Goal: Information Seeking & Learning: Learn about a topic

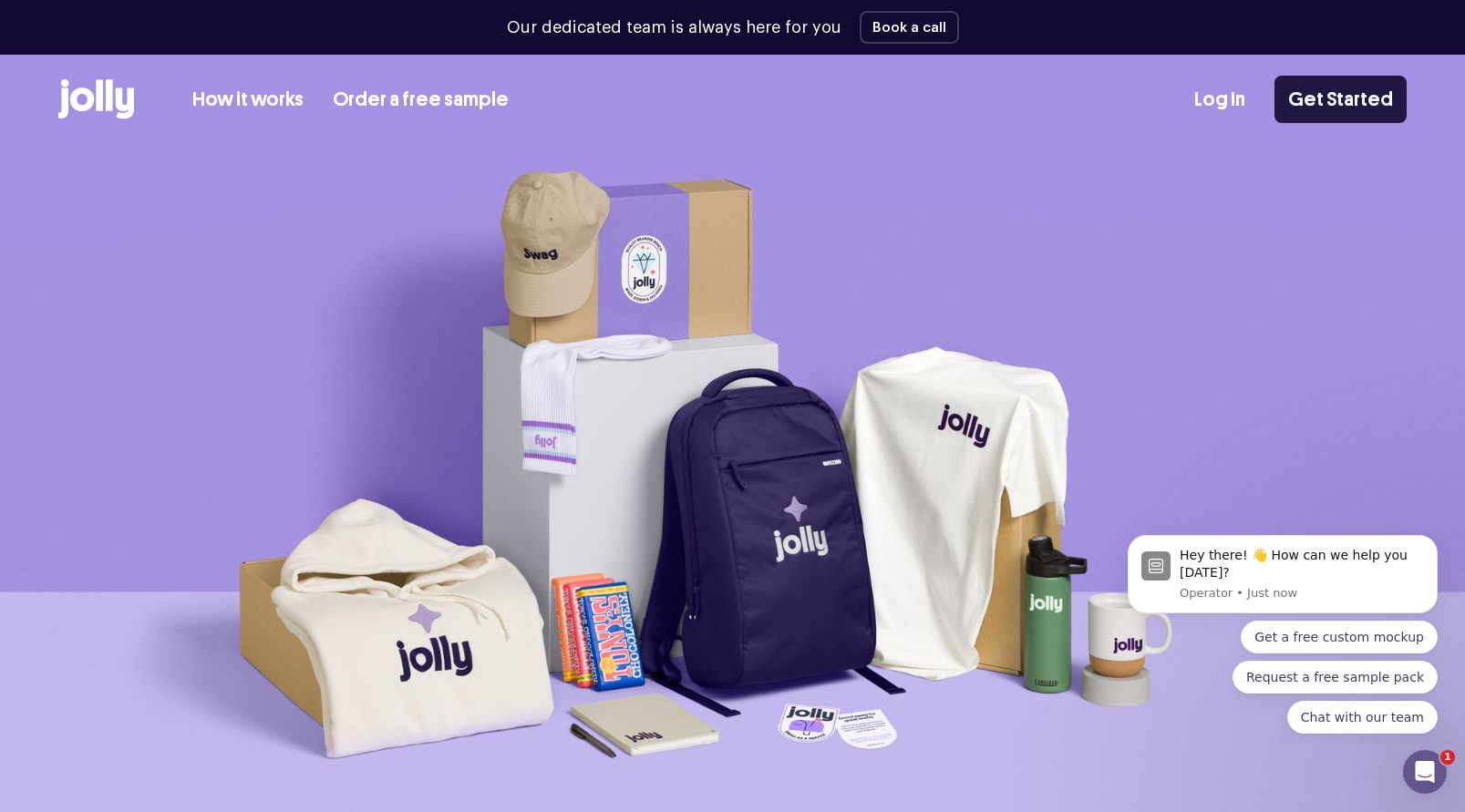
click at [1334, 101] on link "Get Started" at bounding box center [1340, 100] width 133 height 47
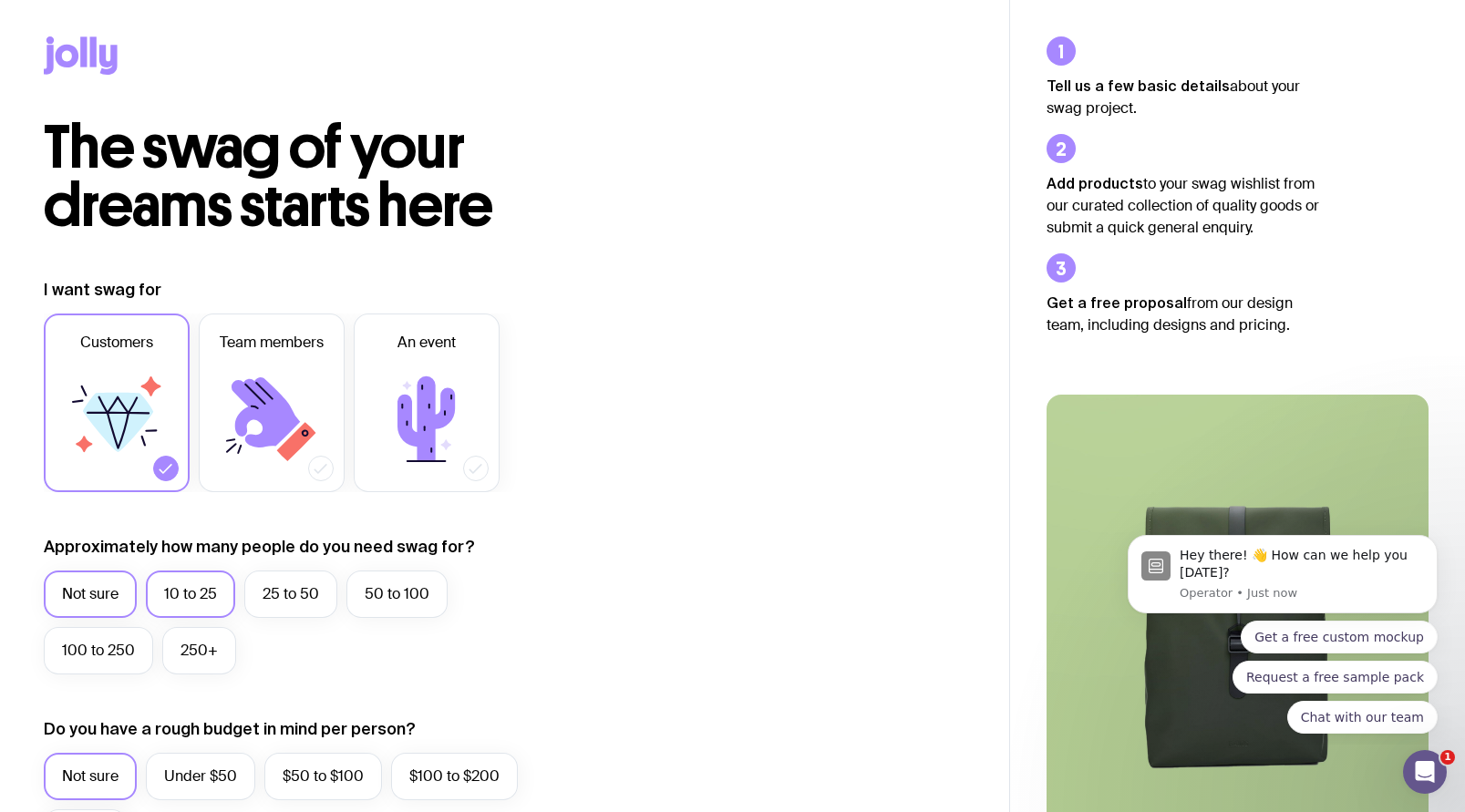
click at [196, 592] on label "10 to 25" at bounding box center [191, 594] width 90 height 47
click at [0, 0] on input "10 to 25" at bounding box center [0, 0] width 0 height 0
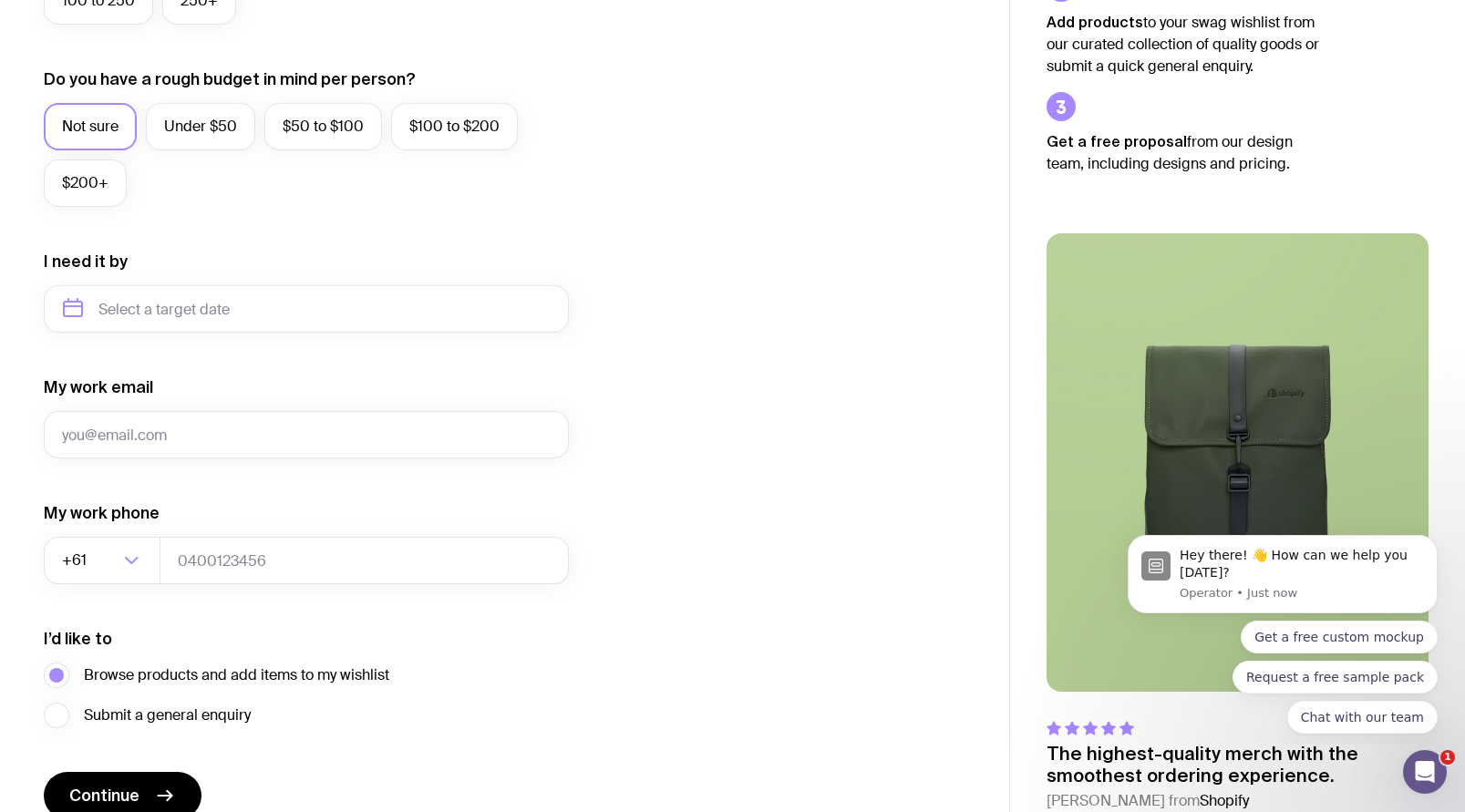
scroll to position [737, 0]
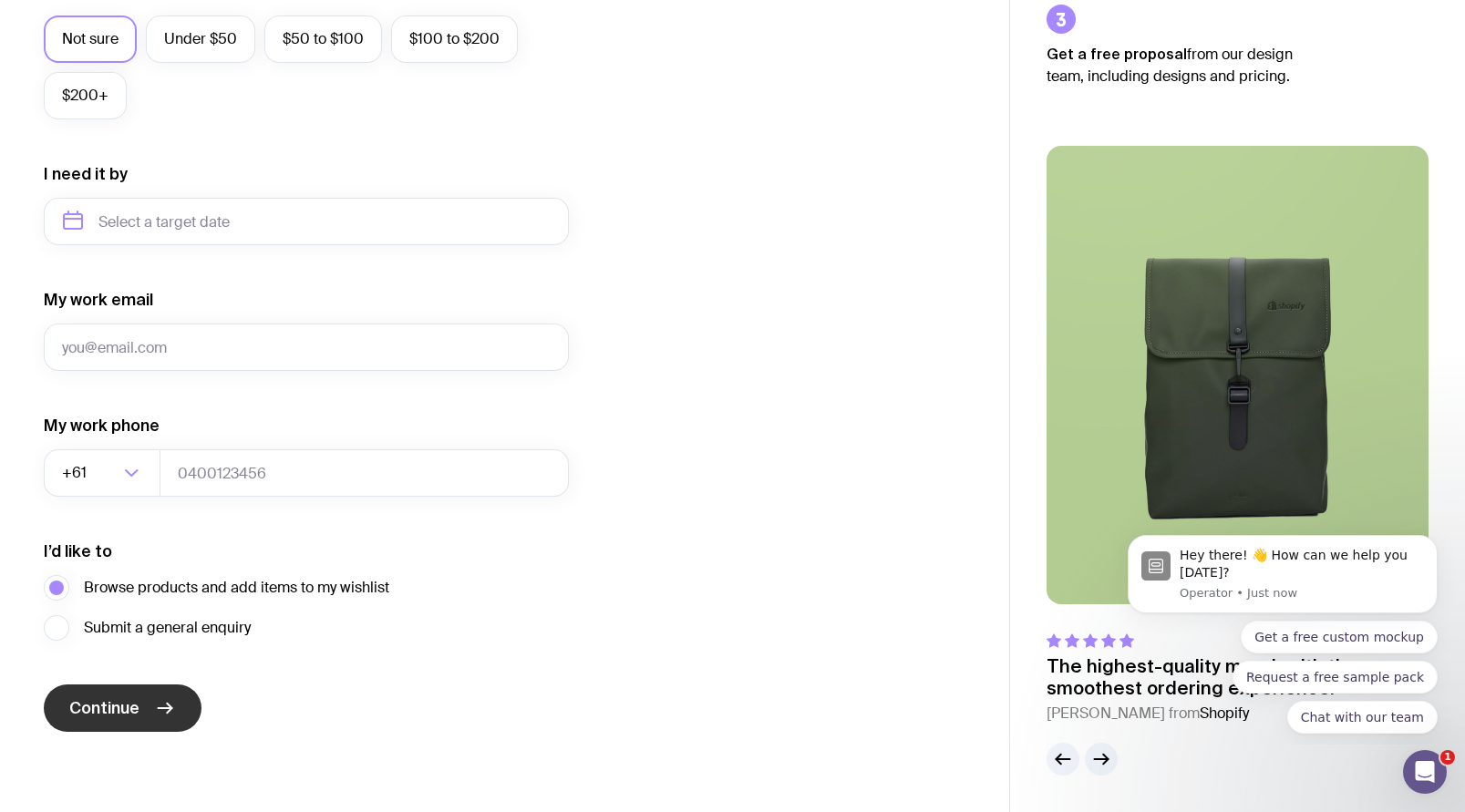
click at [138, 706] on span "Continue" at bounding box center [104, 708] width 70 height 22
type input "[EMAIL_ADDRESS][DOMAIN_NAME]"
click at [133, 705] on span "Continue" at bounding box center [104, 708] width 70 height 22
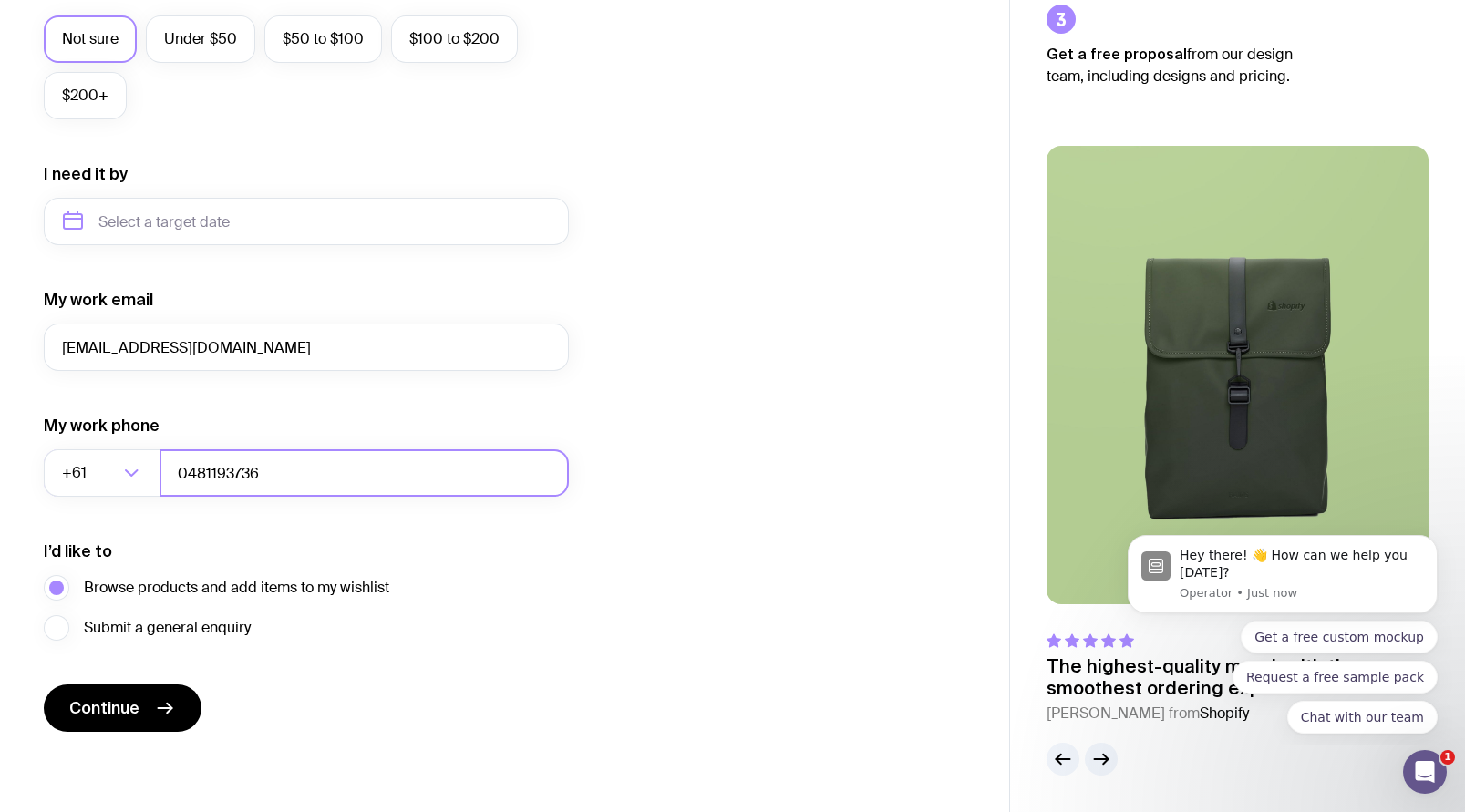
type input "0481193736"
click at [336, 638] on div "Submit a general enquiry" at bounding box center [217, 627] width 345 height 26
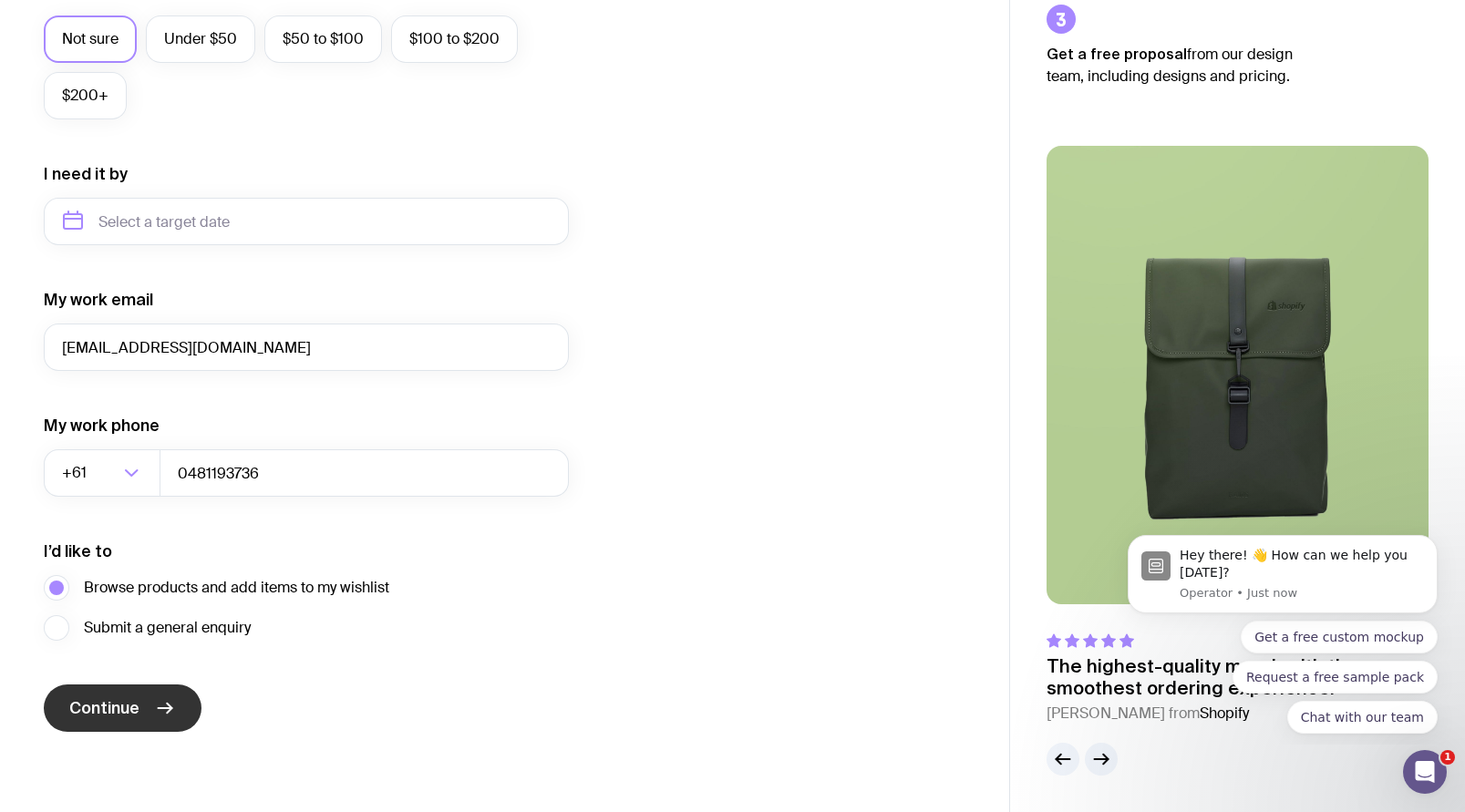
click at [88, 700] on span "Continue" at bounding box center [104, 708] width 70 height 22
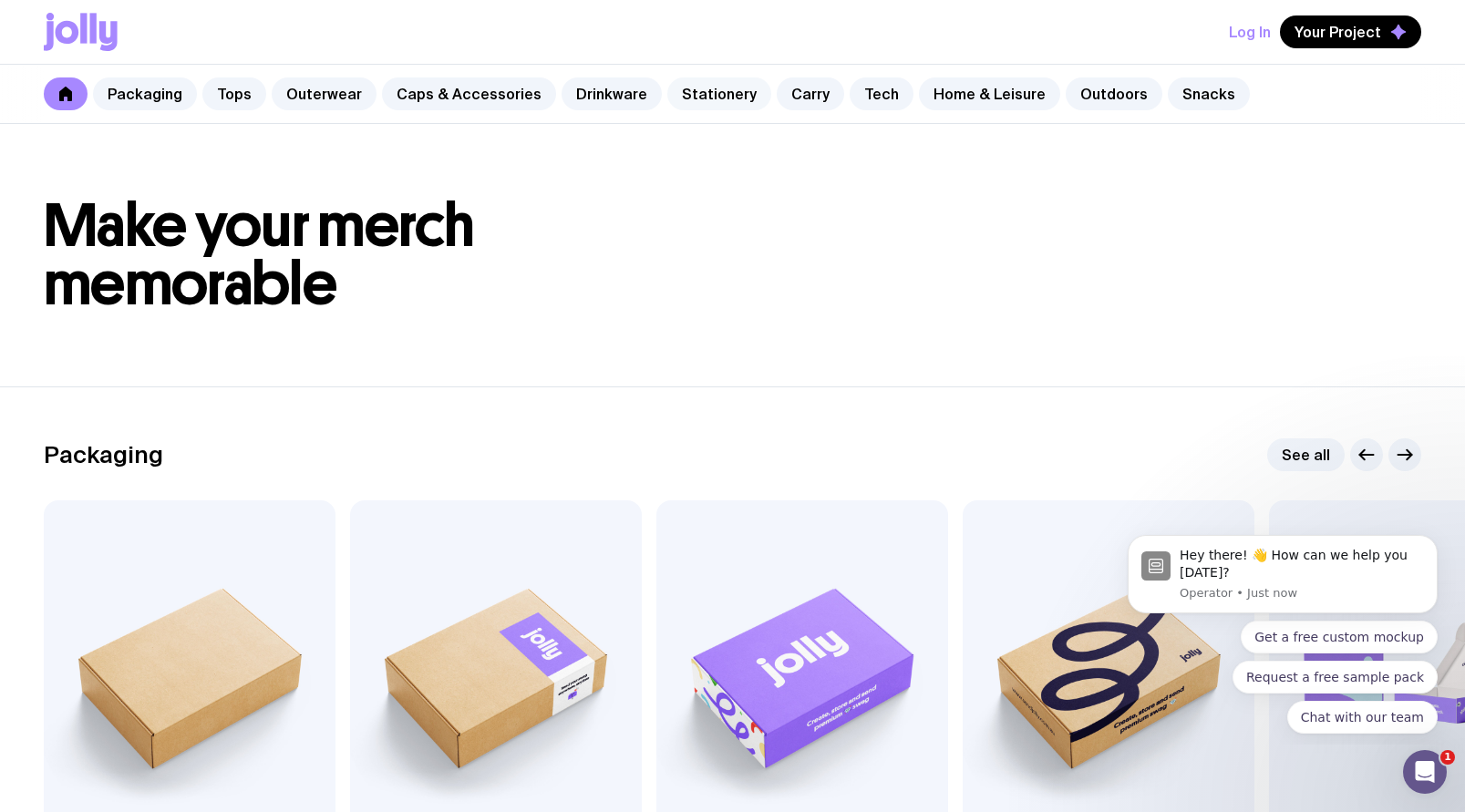
click at [667, 94] on link "Stationery" at bounding box center [719, 94] width 104 height 33
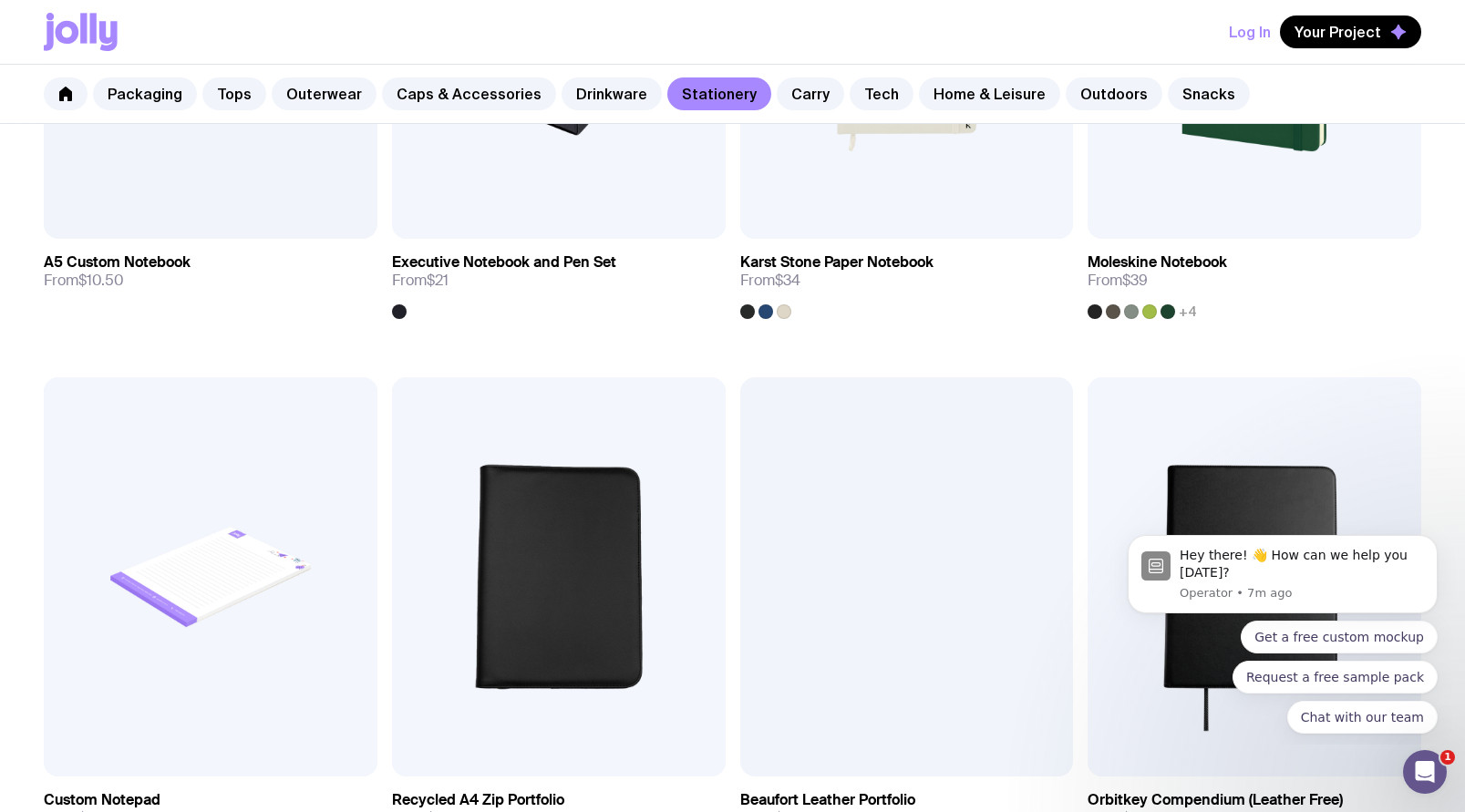
scroll to position [1672, 0]
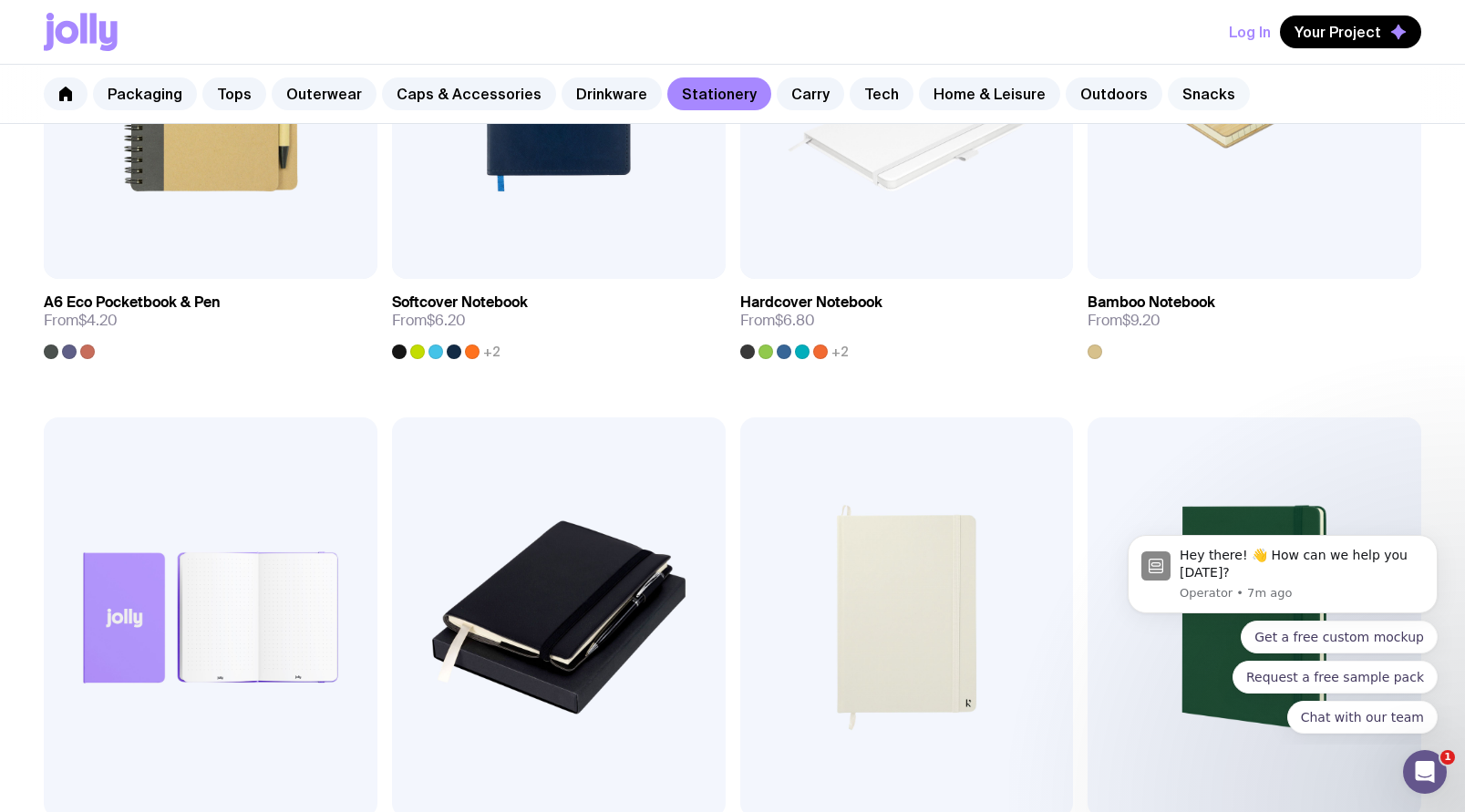
click at [1184, 97] on link "Snacks" at bounding box center [1209, 94] width 82 height 33
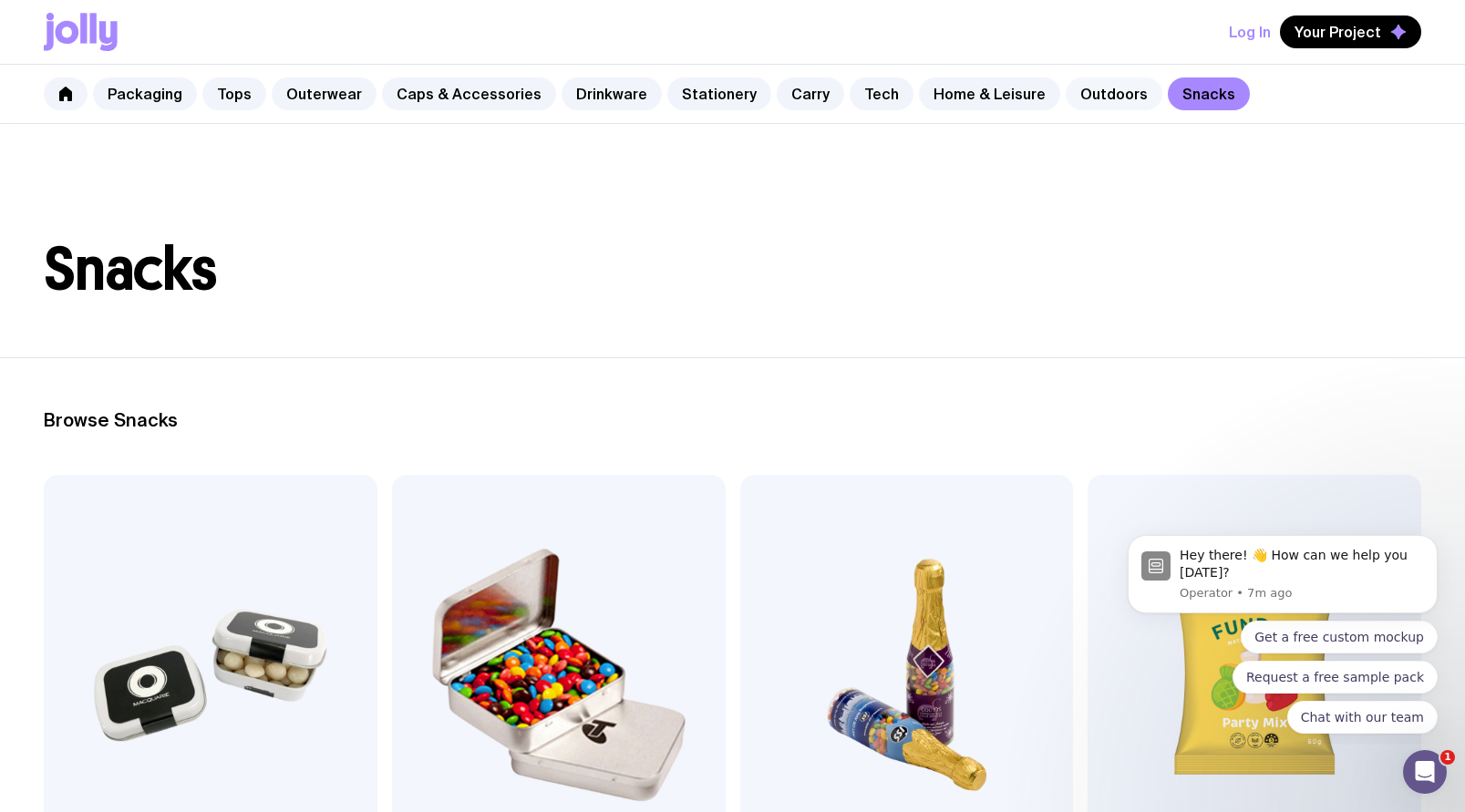
click at [1076, 95] on link "Outdoors" at bounding box center [1114, 94] width 97 height 33
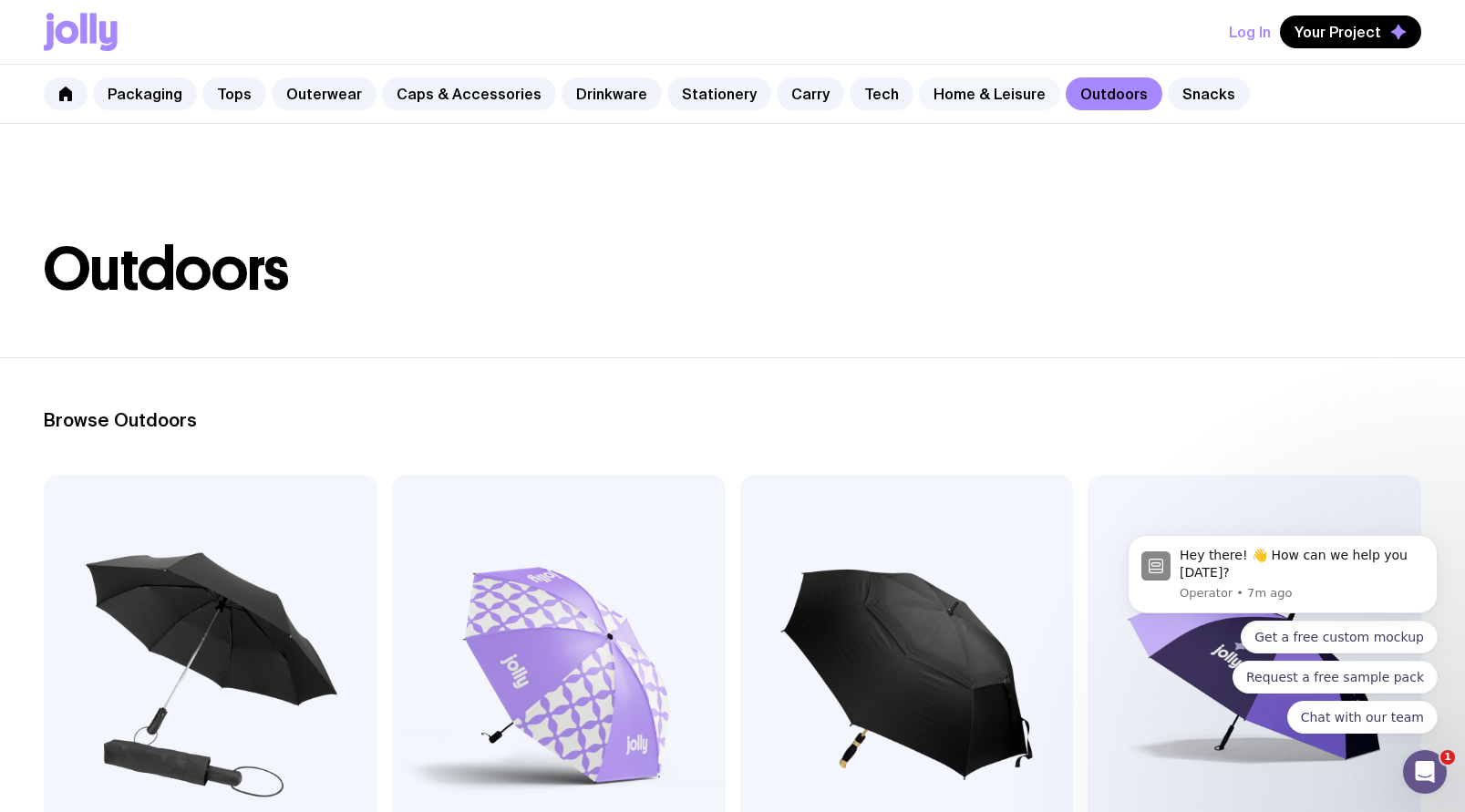
click at [970, 95] on link "Home & Leisure" at bounding box center [989, 94] width 142 height 33
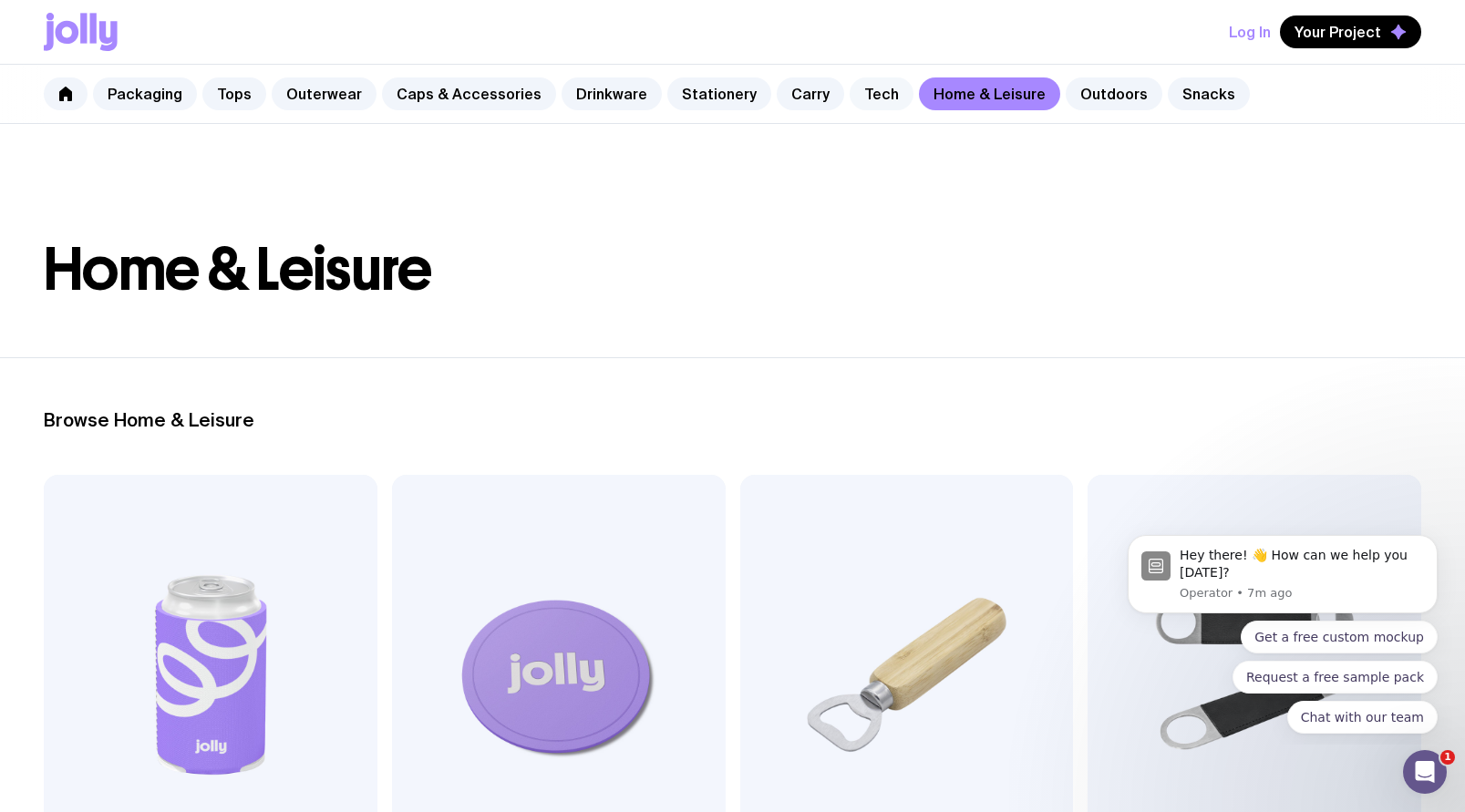
click at [850, 95] on link "Tech" at bounding box center [882, 94] width 64 height 33
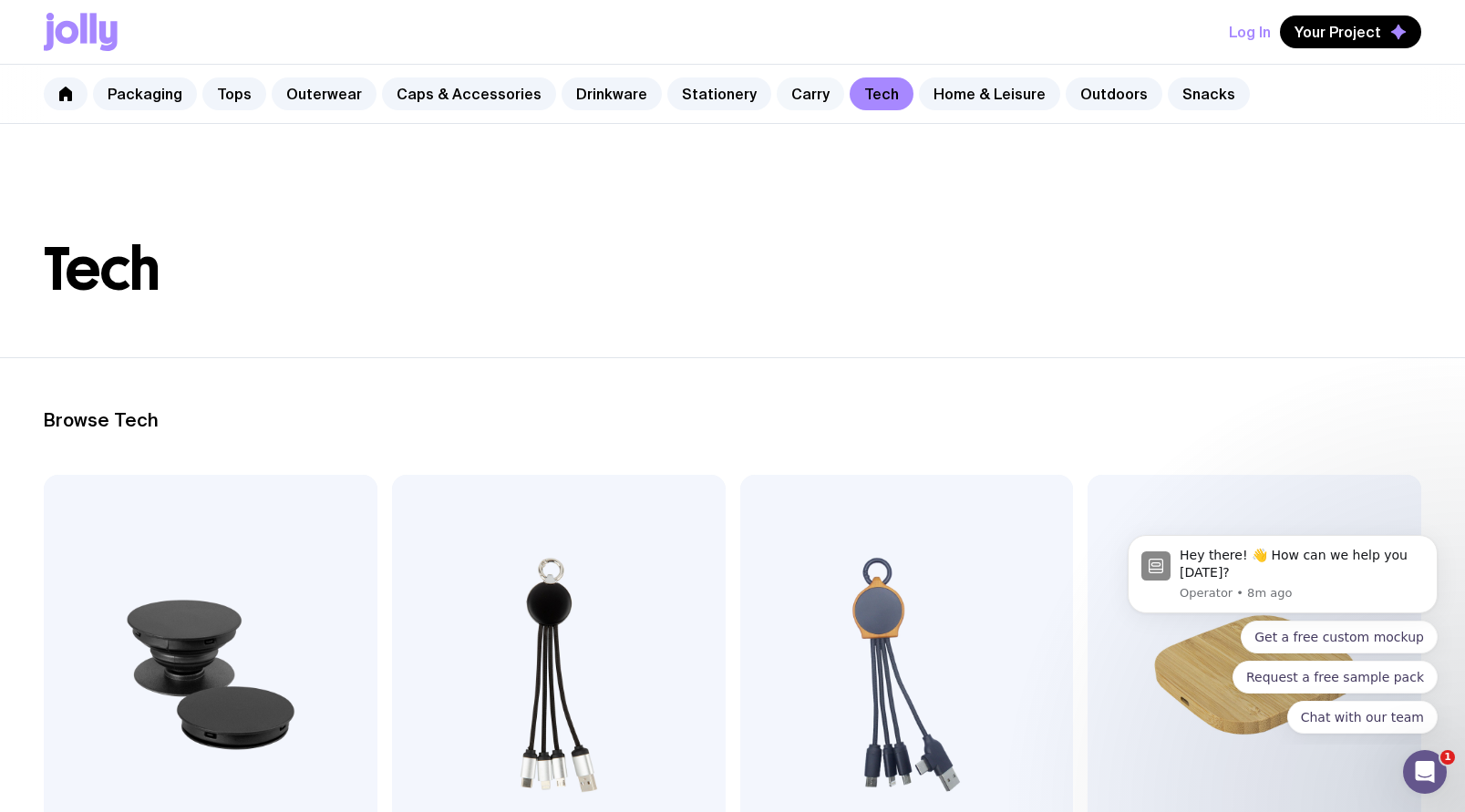
click at [792, 96] on link "Carry" at bounding box center [811, 94] width 68 height 33
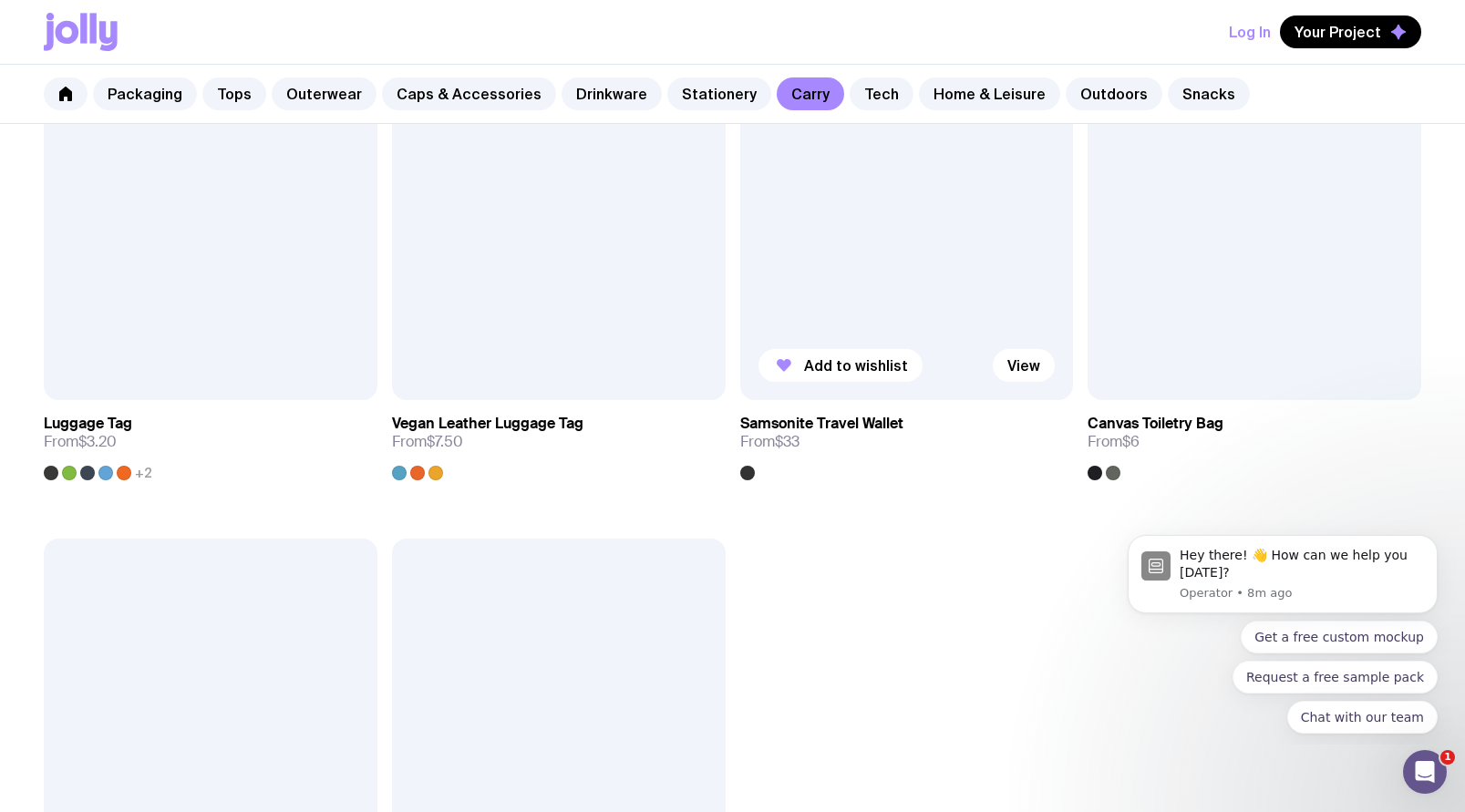
scroll to position [4760, 0]
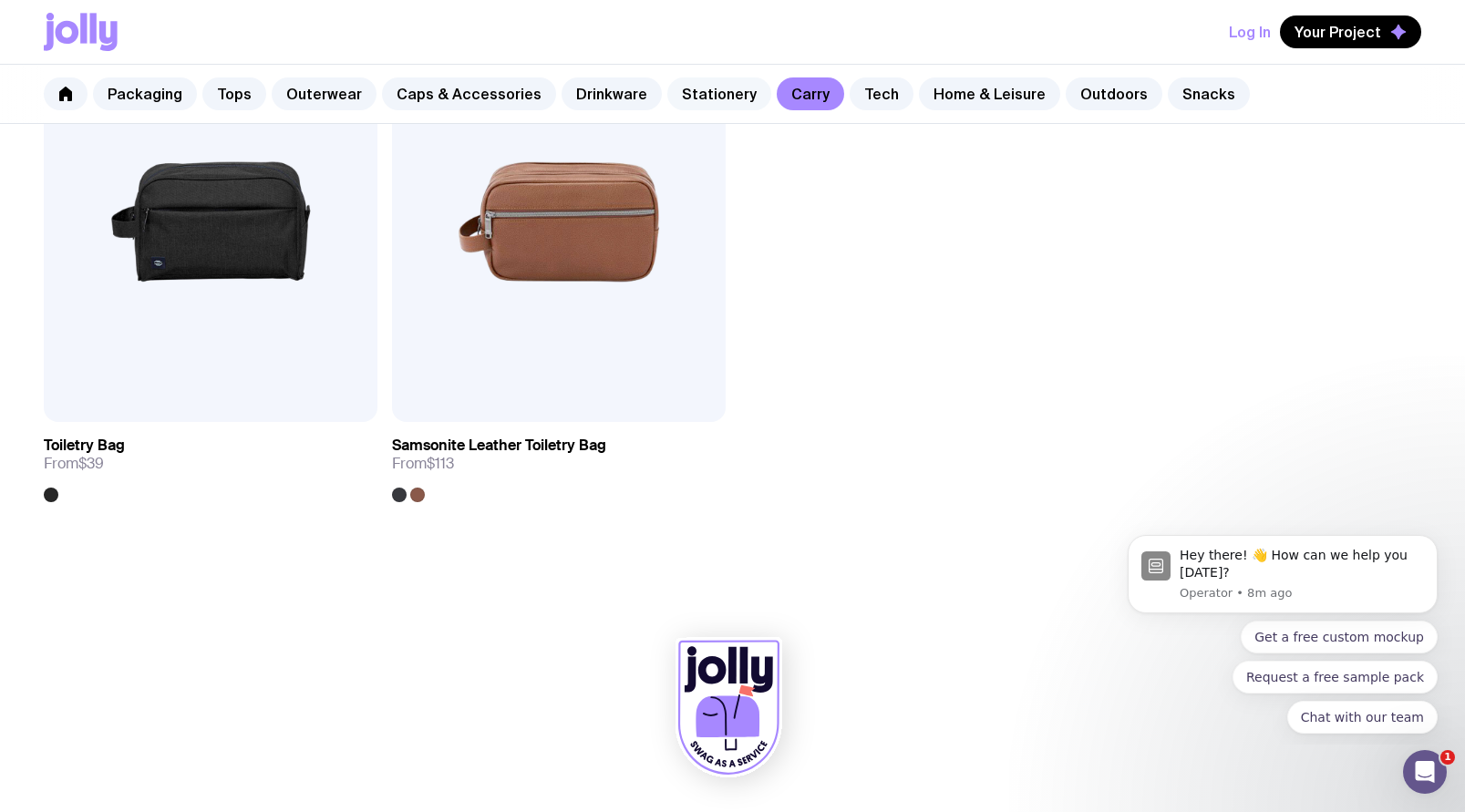
click at [717, 96] on link "Stationery" at bounding box center [719, 94] width 104 height 33
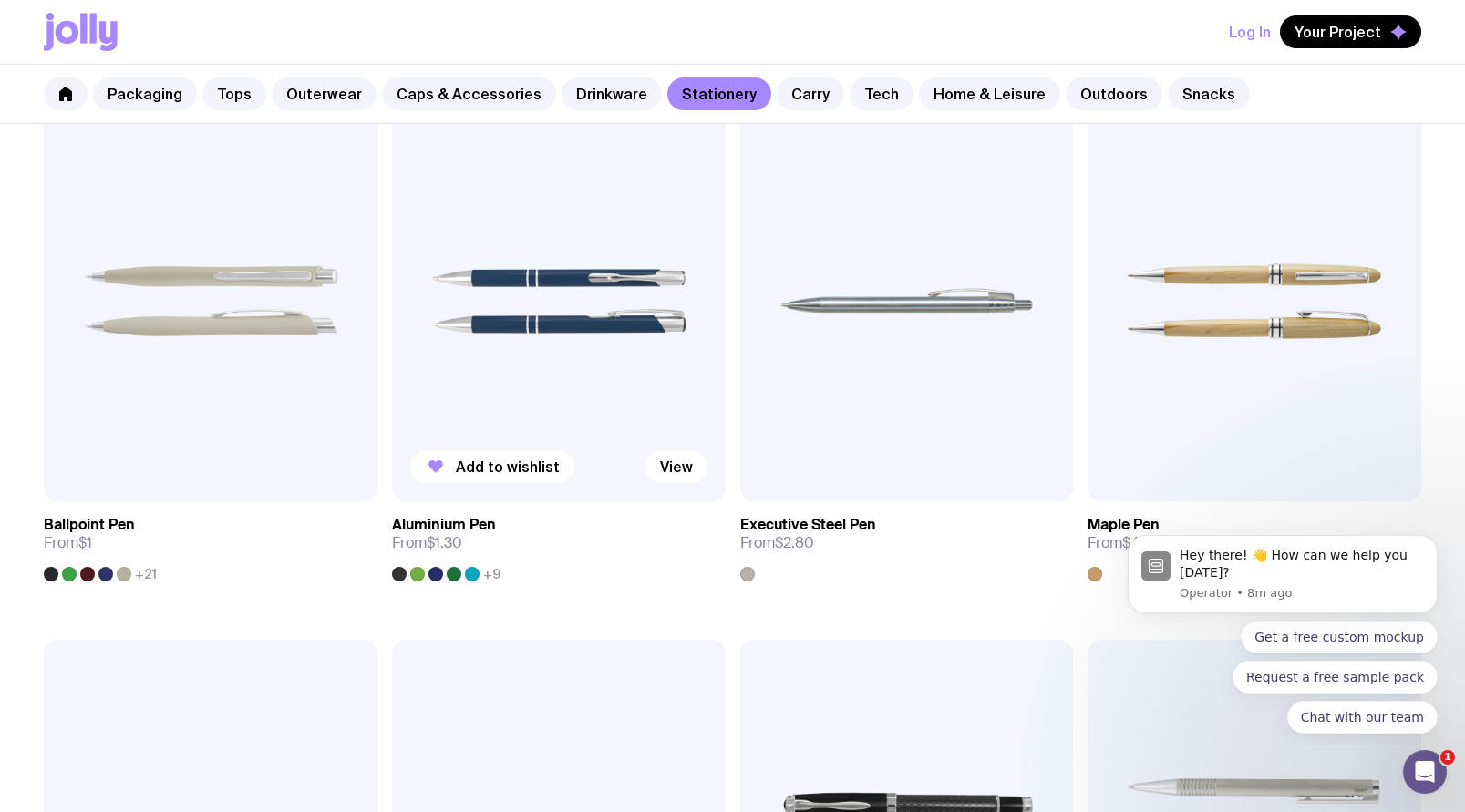
scroll to position [591, 0]
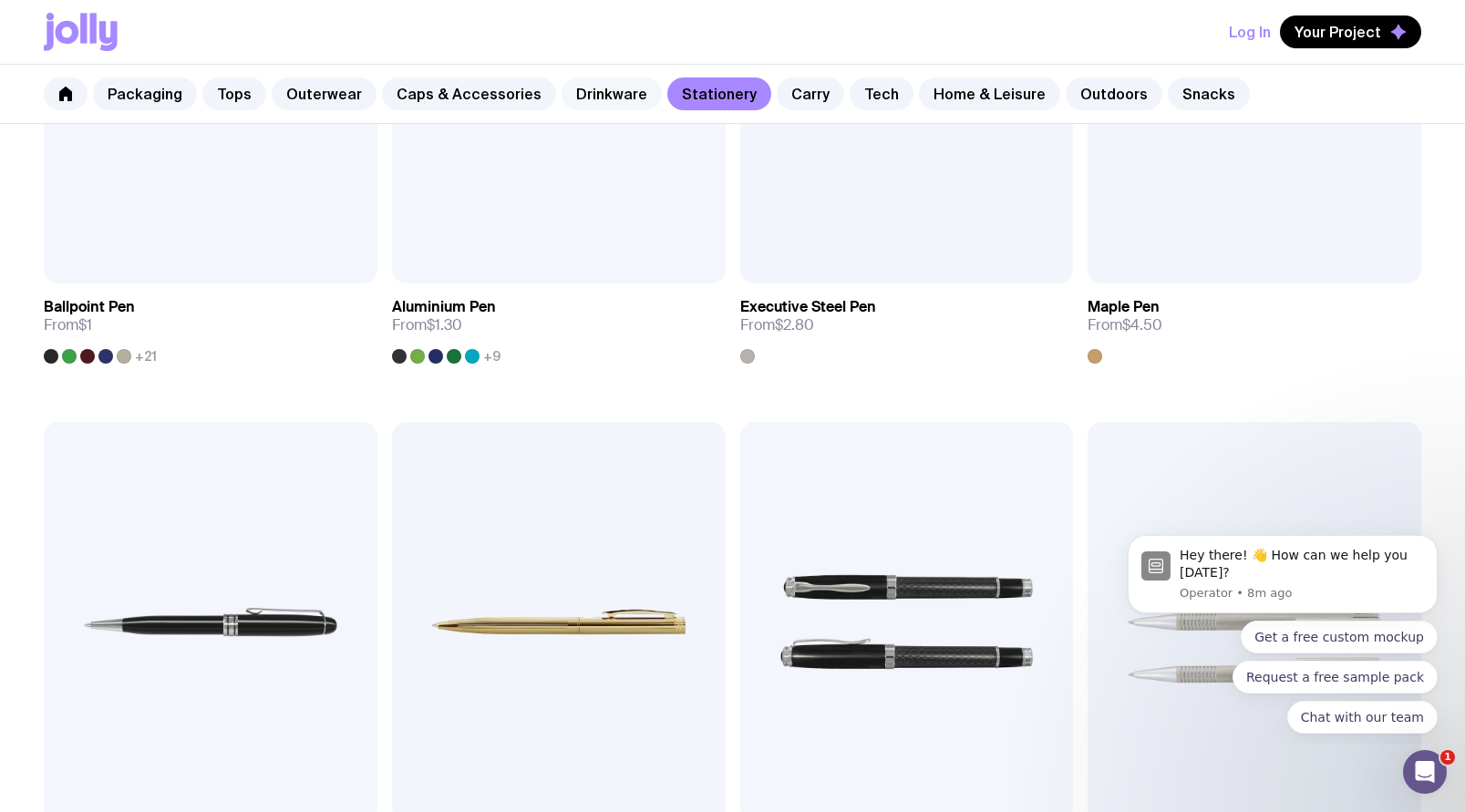
click at [605, 86] on link "Drinkware" at bounding box center [611, 94] width 101 height 33
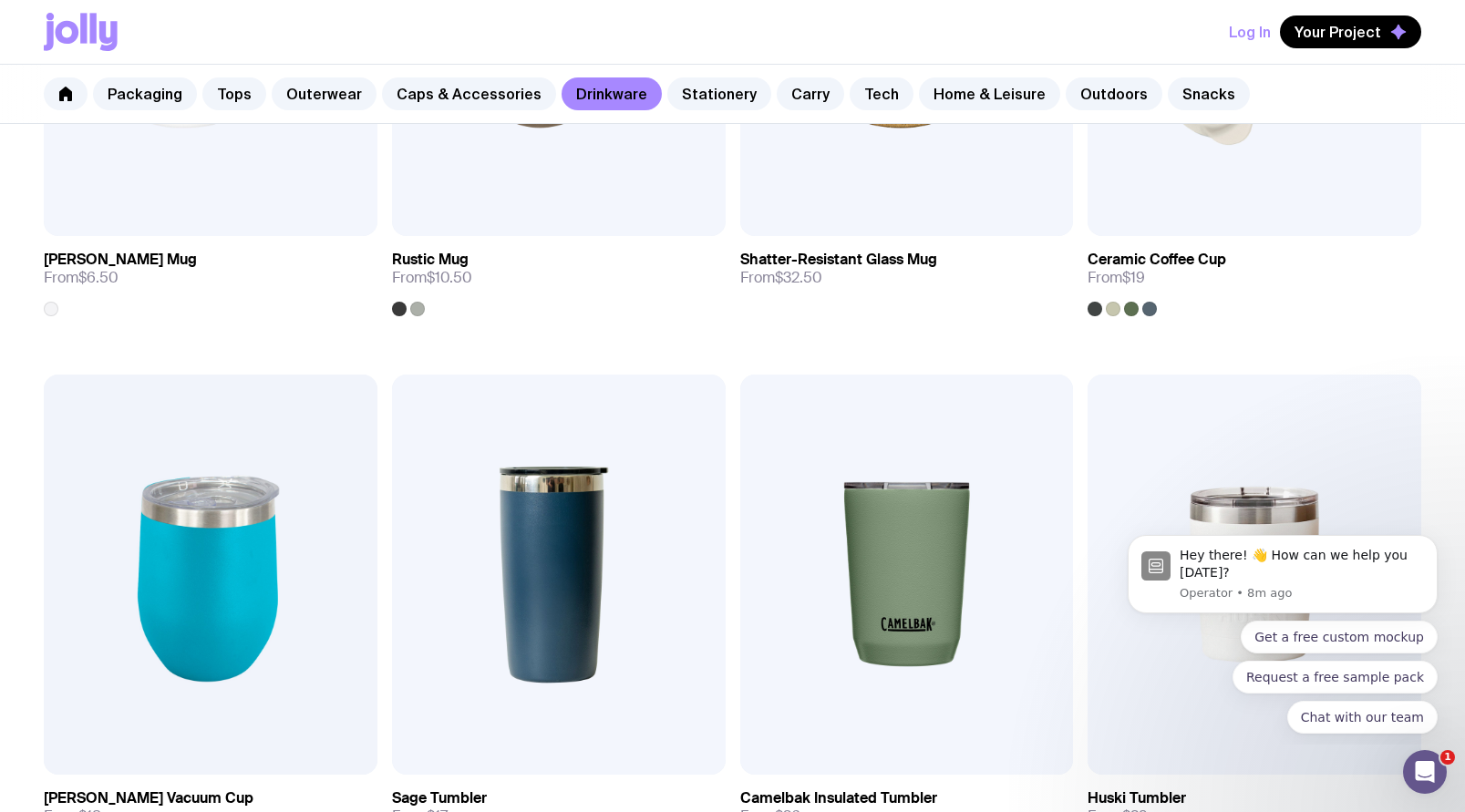
scroll to position [51, 0]
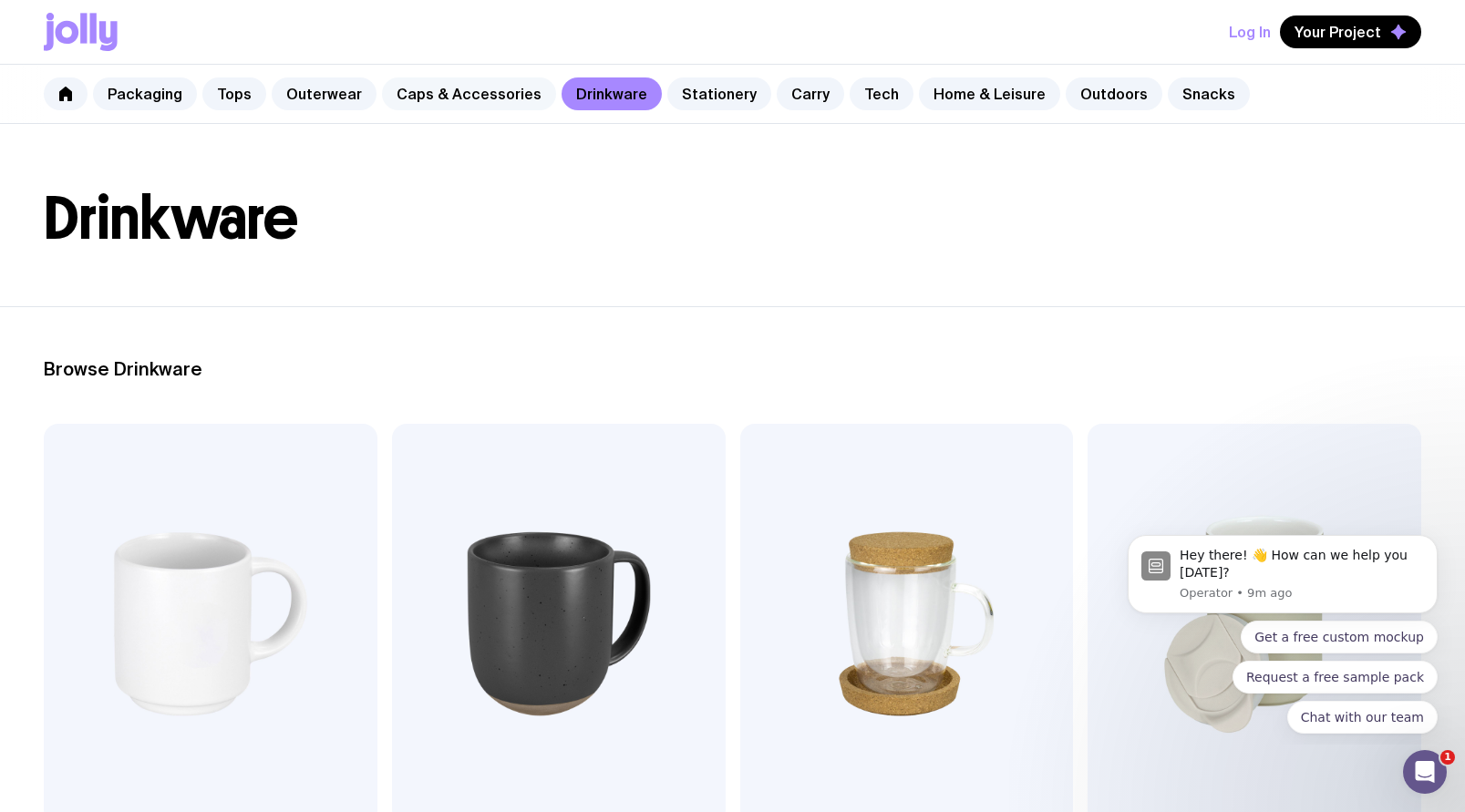
click at [467, 92] on link "Caps & Accessories" at bounding box center [469, 94] width 175 height 33
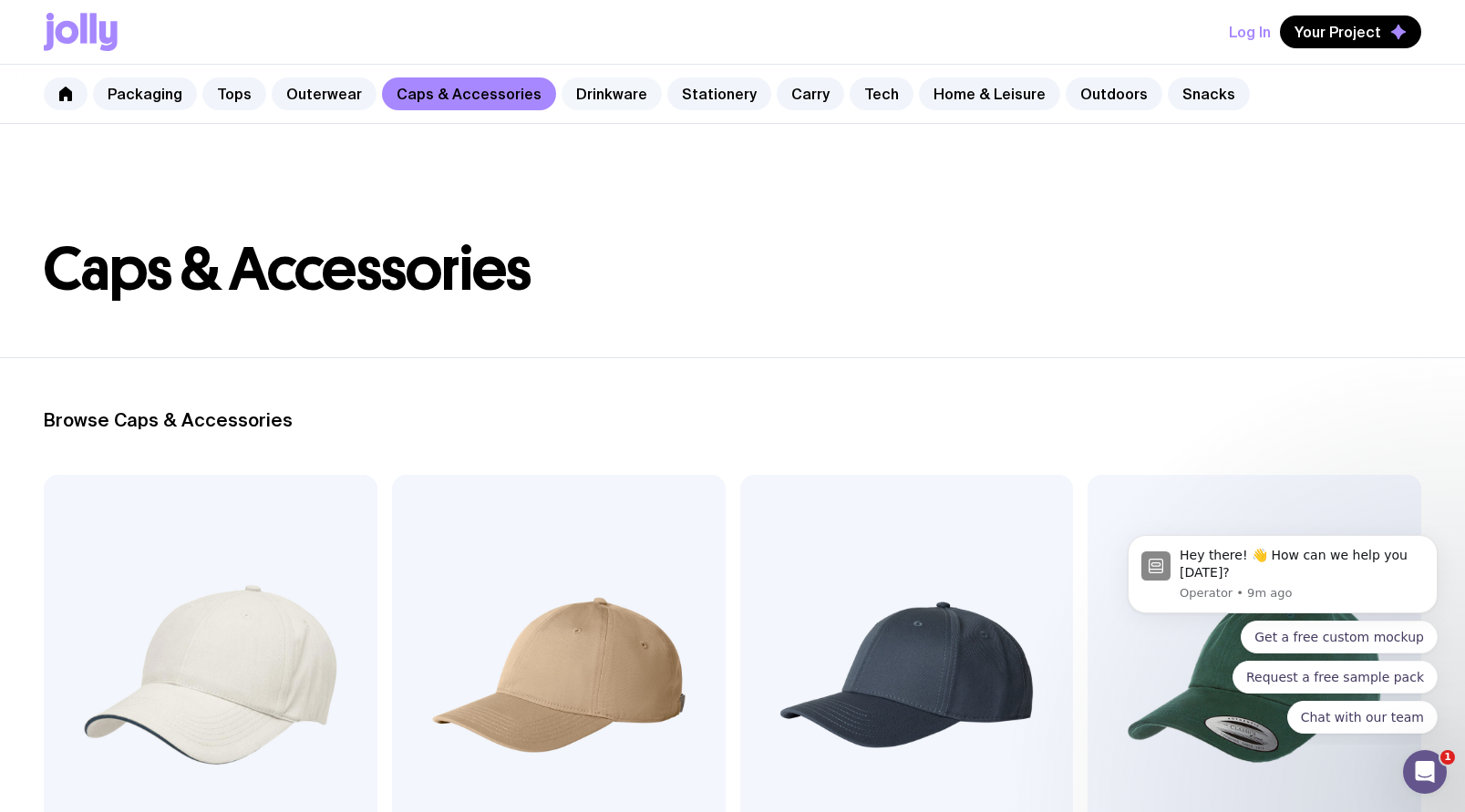
click at [600, 89] on link "Drinkware" at bounding box center [611, 94] width 101 height 33
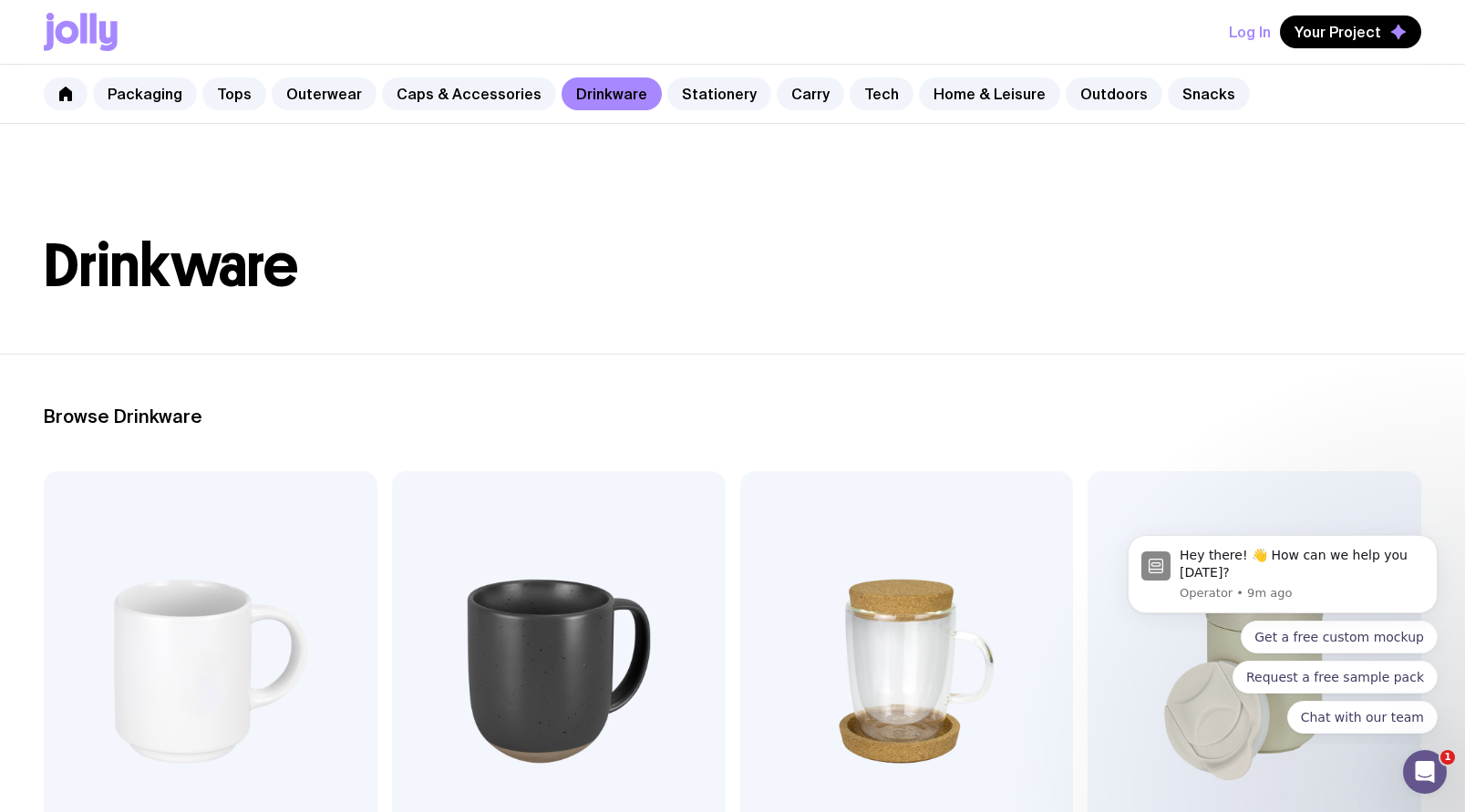
scroll to position [282, 0]
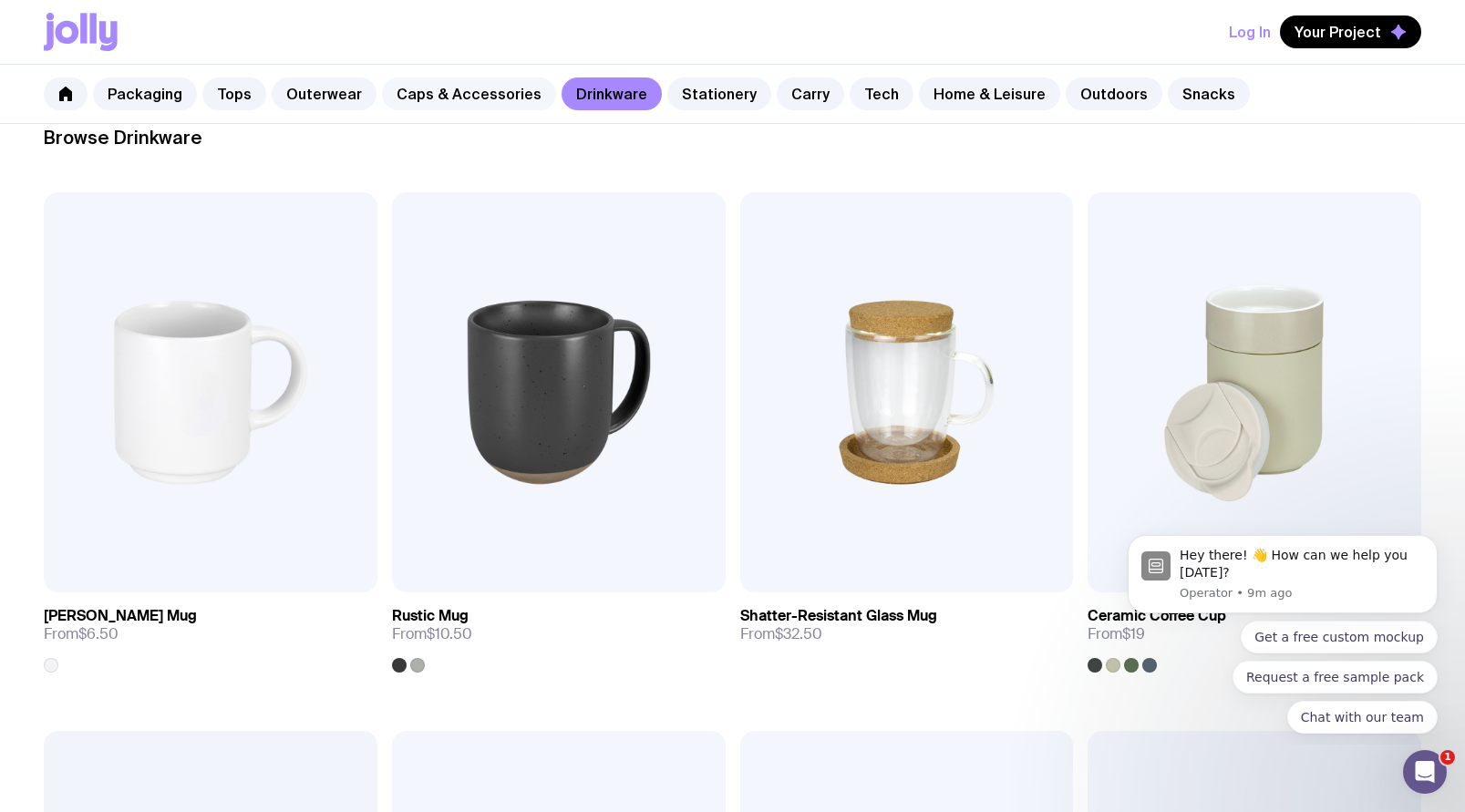
click at [474, 91] on link "Caps & Accessories" at bounding box center [469, 94] width 175 height 33
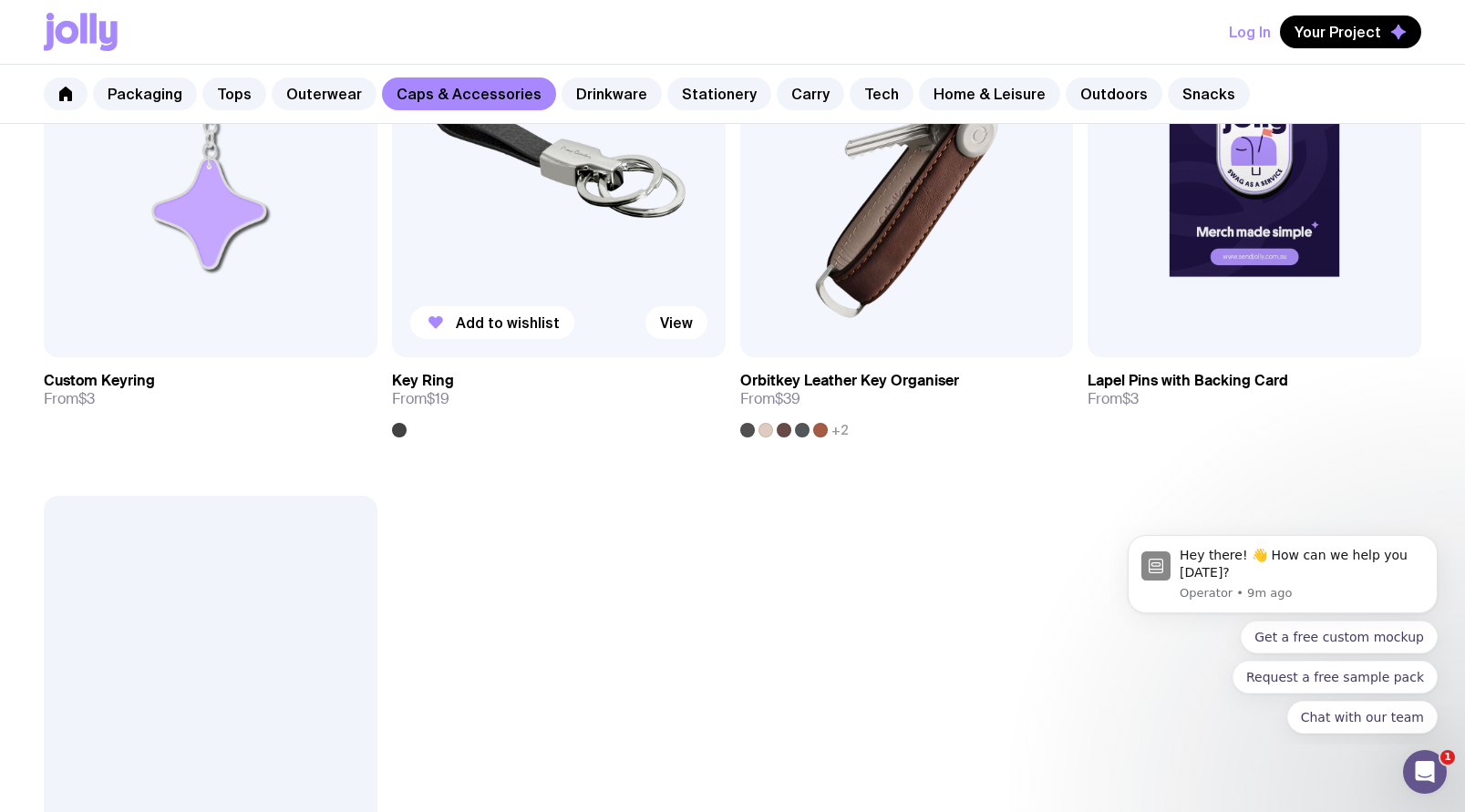
scroll to position [3668, 0]
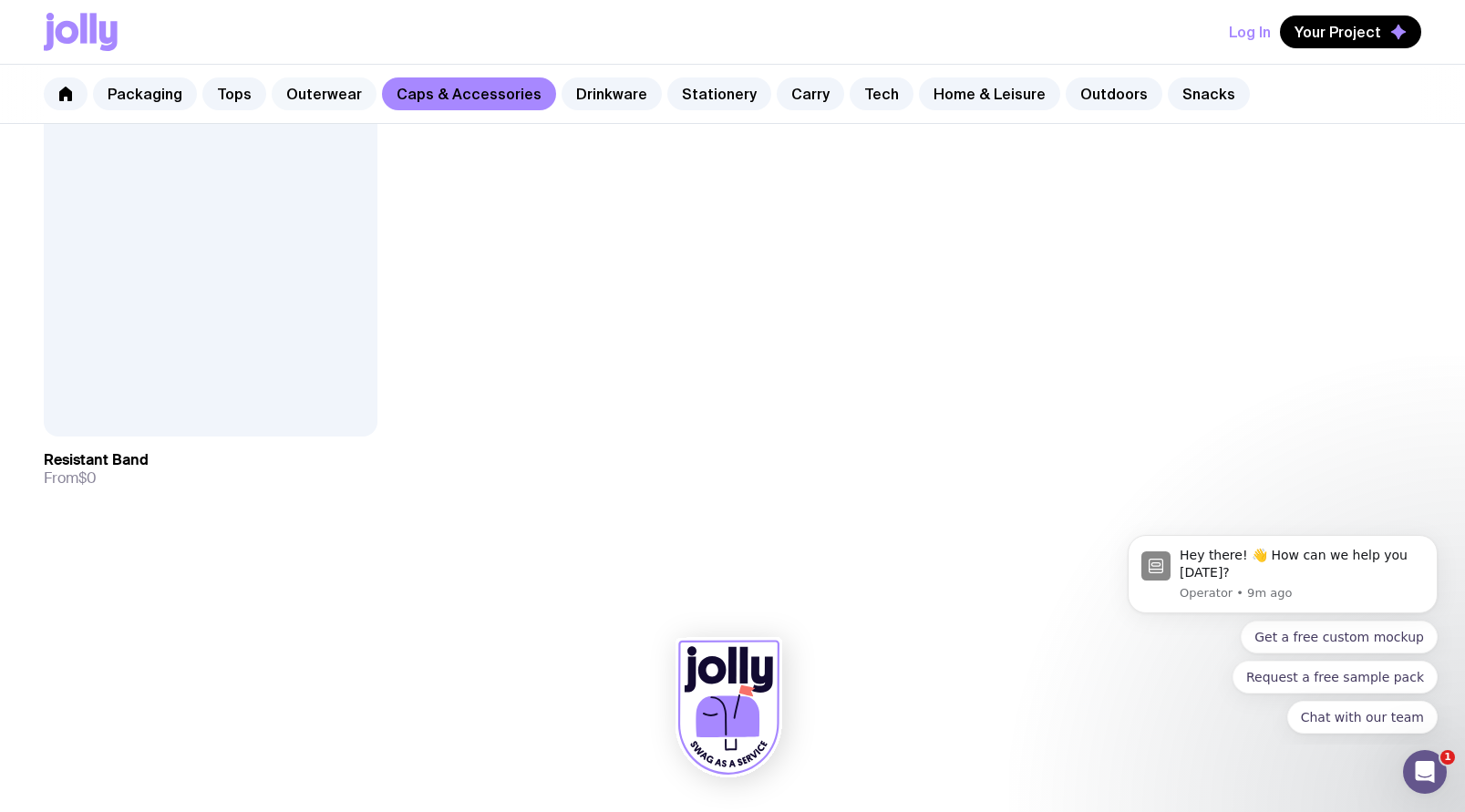
click at [316, 98] on link "Outerwear" at bounding box center [324, 94] width 105 height 33
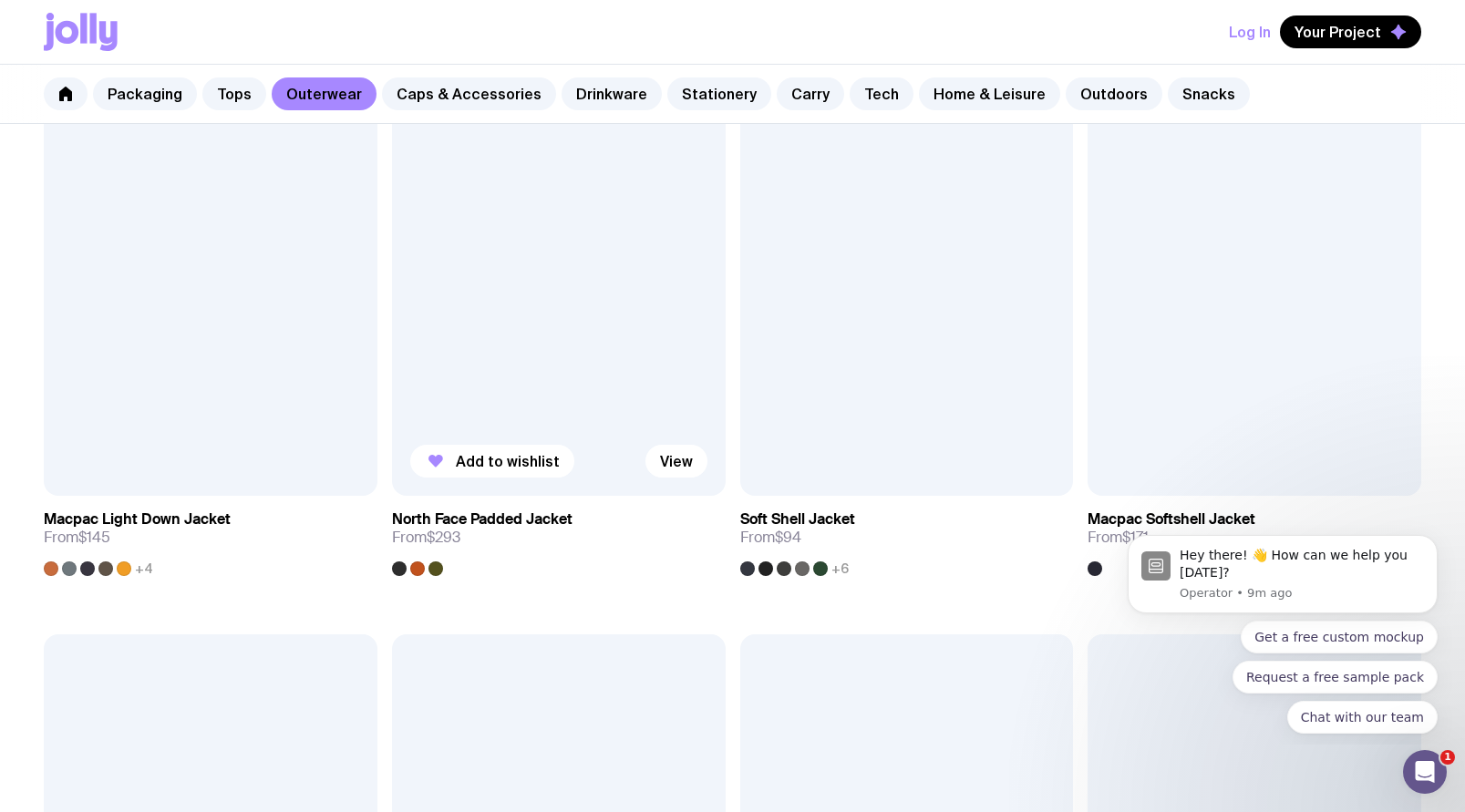
scroll to position [3144, 0]
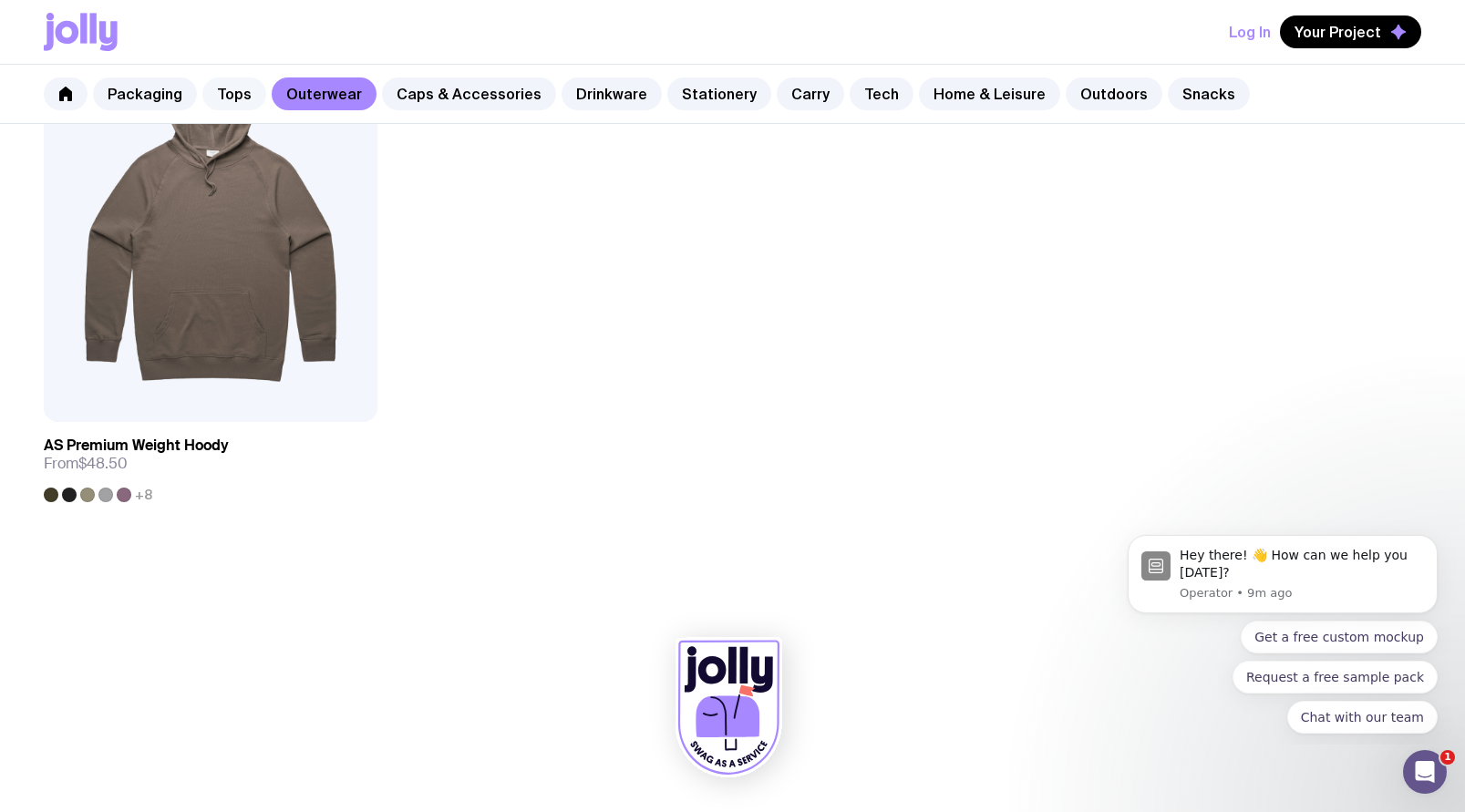
click at [236, 93] on link "Tops" at bounding box center [234, 94] width 64 height 33
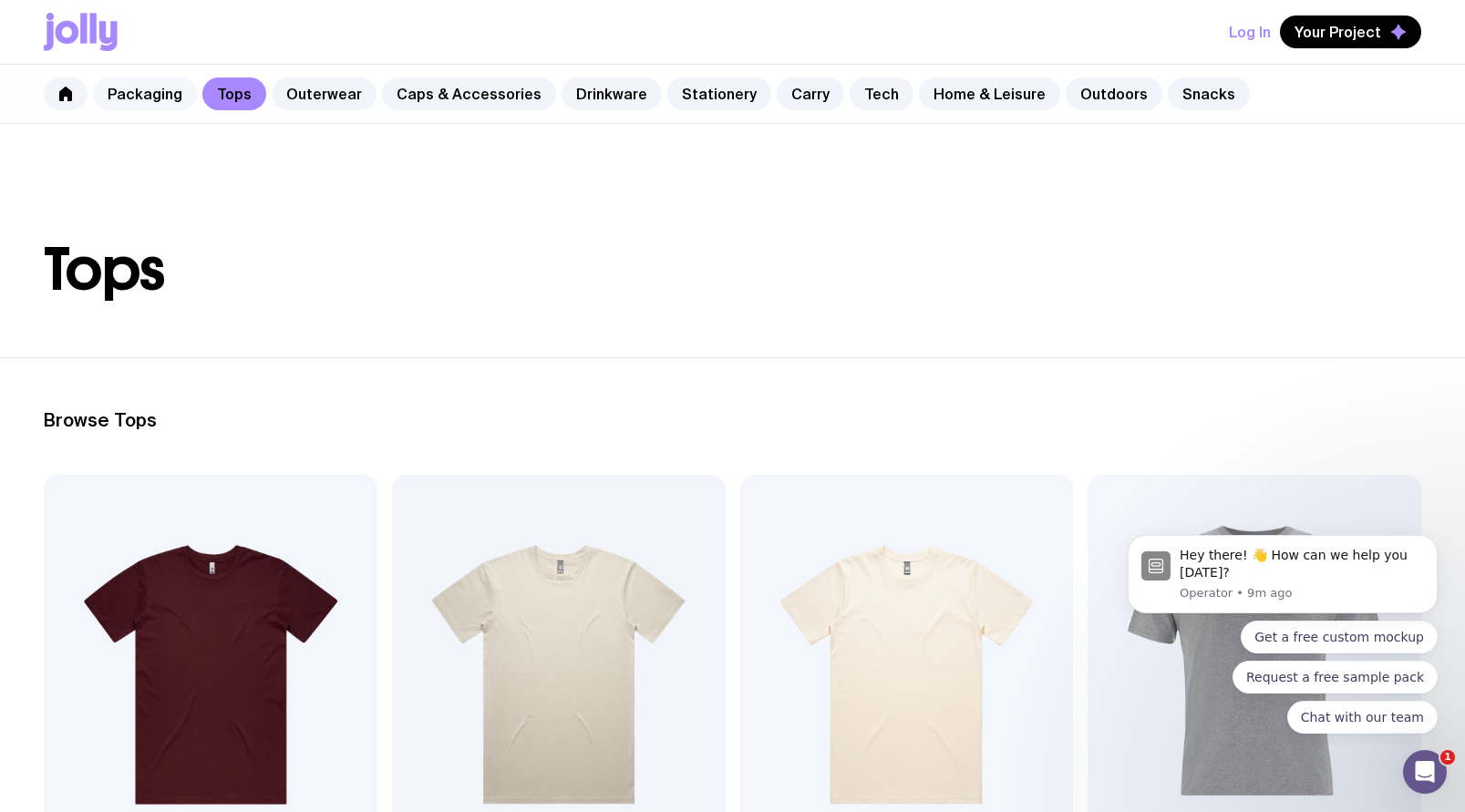
click at [139, 94] on link "Packaging" at bounding box center [145, 94] width 104 height 33
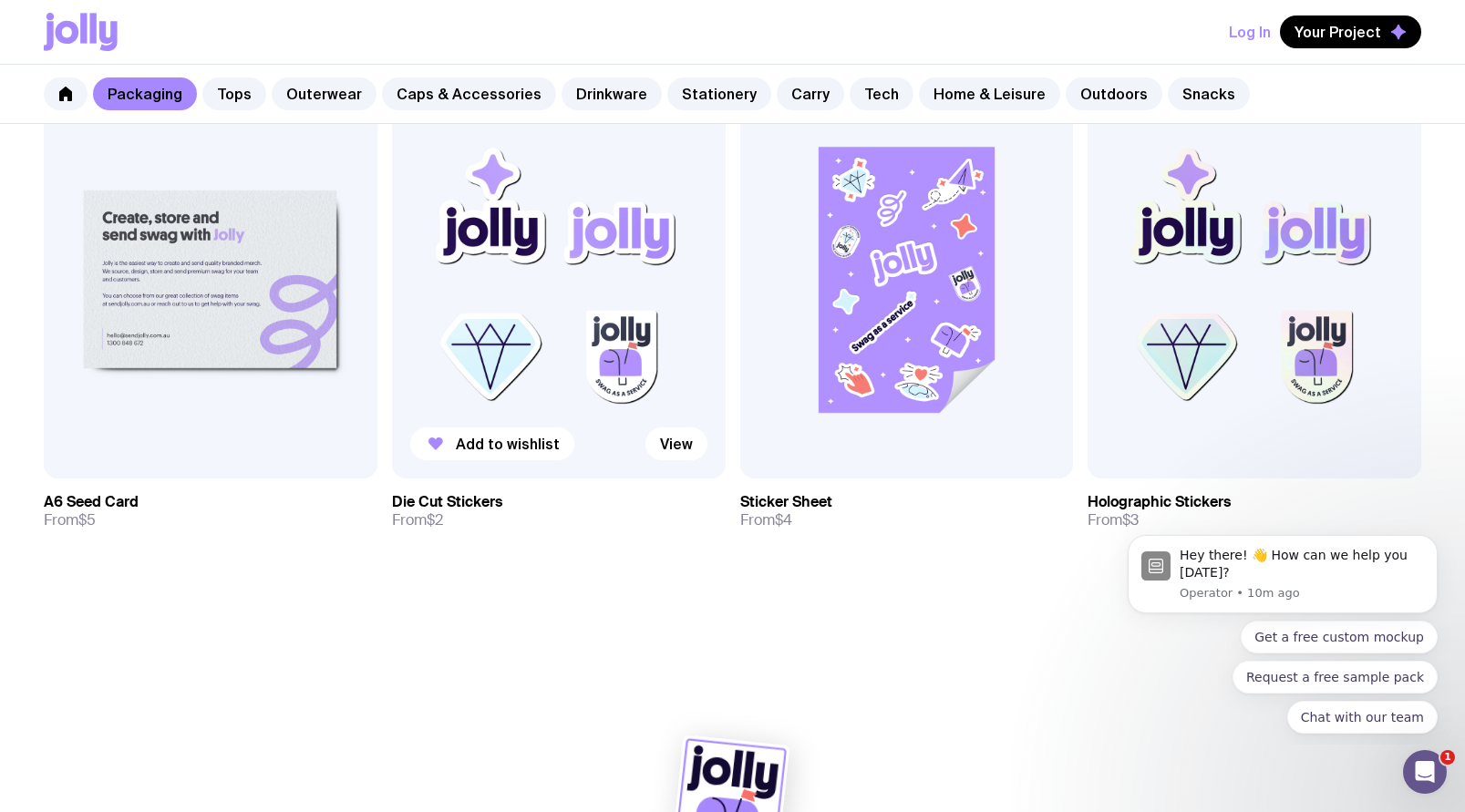
scroll to position [2024, 0]
